Goal: Contribute content

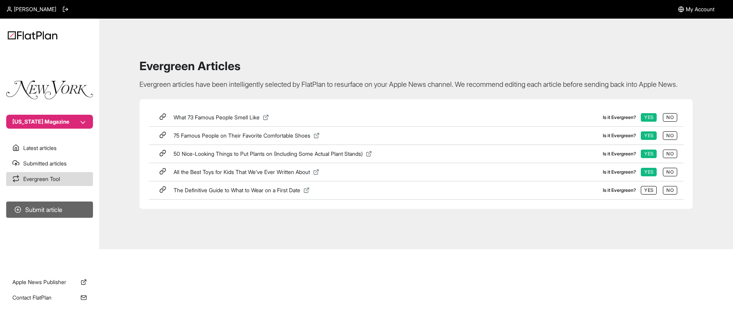
click at [44, 213] on button "Submit article" at bounding box center [49, 210] width 87 height 16
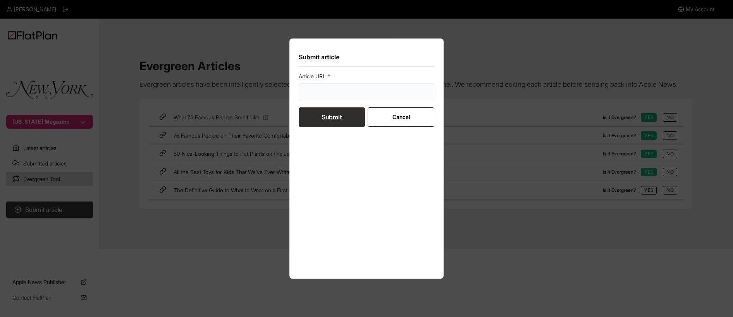
click at [334, 89] on input "url" at bounding box center [367, 92] width 136 height 18
paste input "[URL][DOMAIN_NAME]"
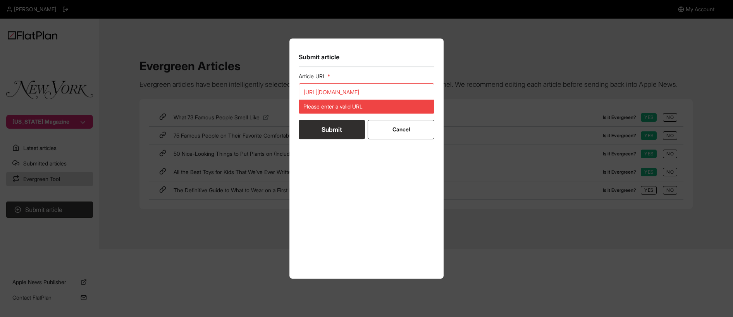
click at [329, 119] on form "Article URL [URL][DOMAIN_NAME] Please enter a valid URL Submit Cancel" at bounding box center [367, 105] width 136 height 67
click at [344, 93] on input "[URL][DOMAIN_NAME]" at bounding box center [367, 92] width 136 height 18
paste input "s"
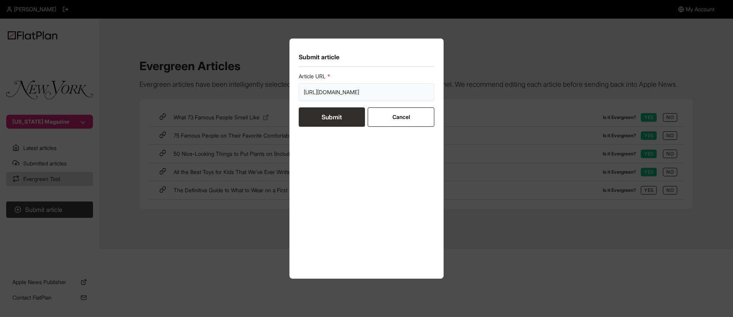
scroll to position [0, 12]
type input "[URL][DOMAIN_NAME]"
click at [336, 121] on button "Submit" at bounding box center [332, 116] width 66 height 19
